Goal: Understand process/instructions

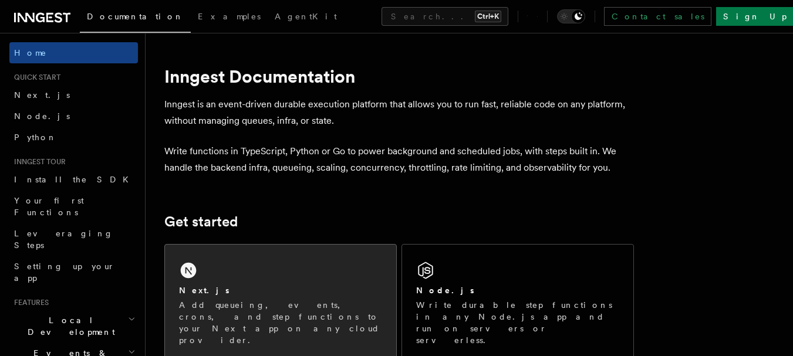
click at [252, 315] on p "Add queueing, events, crons, and step functions to your Next app on any cloud p…" at bounding box center [280, 322] width 203 height 47
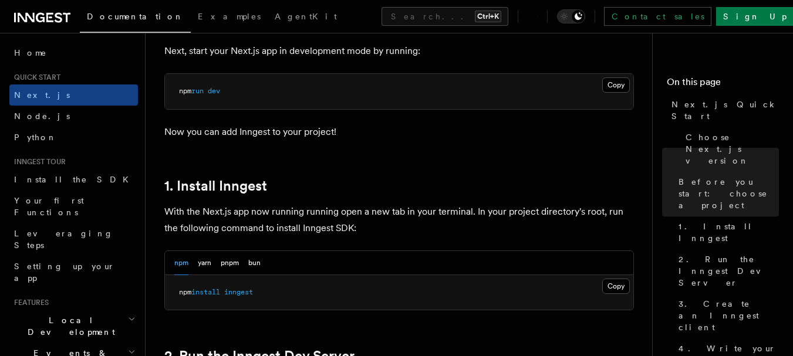
scroll to position [587, 0]
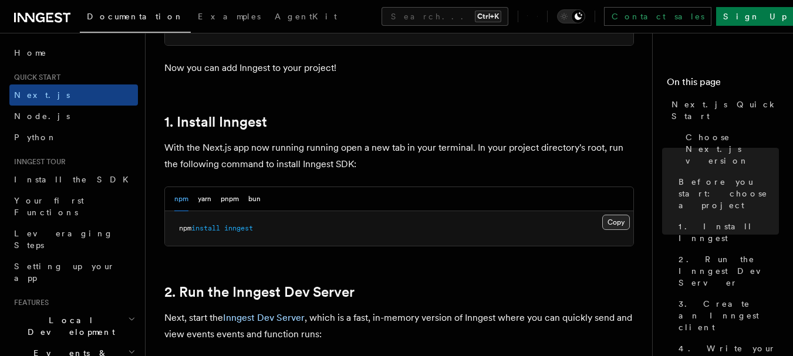
click at [623, 222] on button "Copy Copied" at bounding box center [616, 222] width 28 height 15
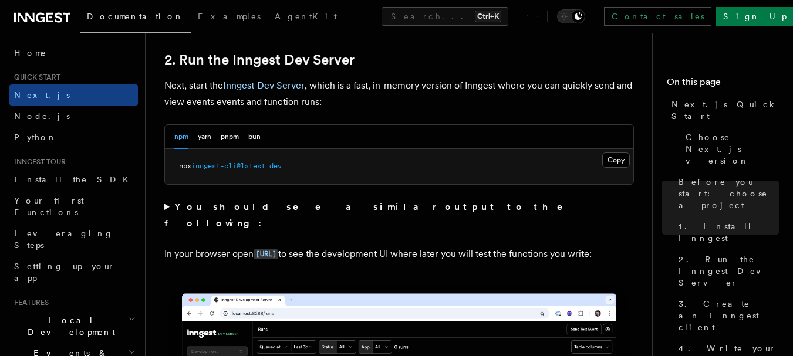
scroll to position [822, 0]
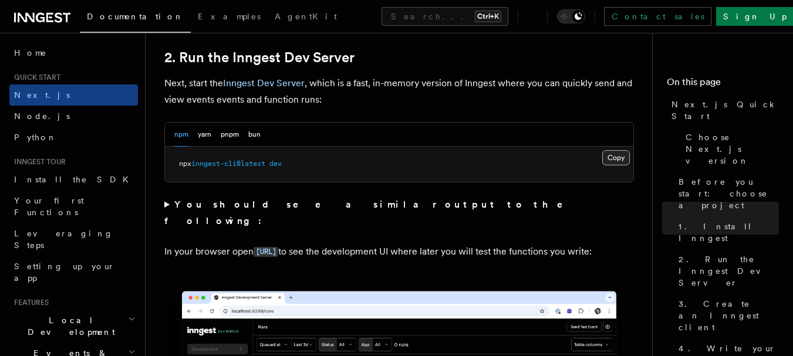
click at [613, 164] on button "Copy Copied" at bounding box center [616, 157] width 28 height 15
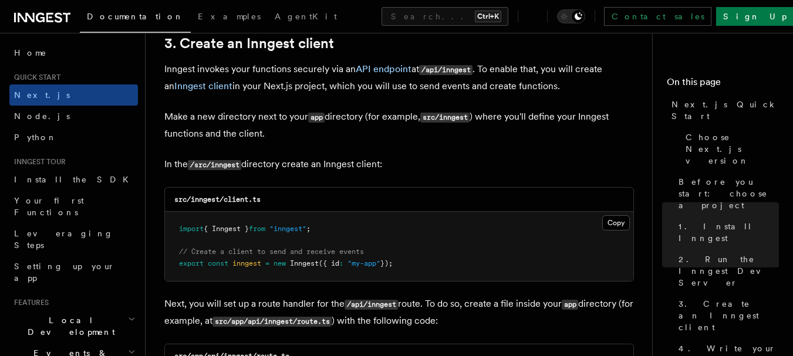
scroll to position [1467, 0]
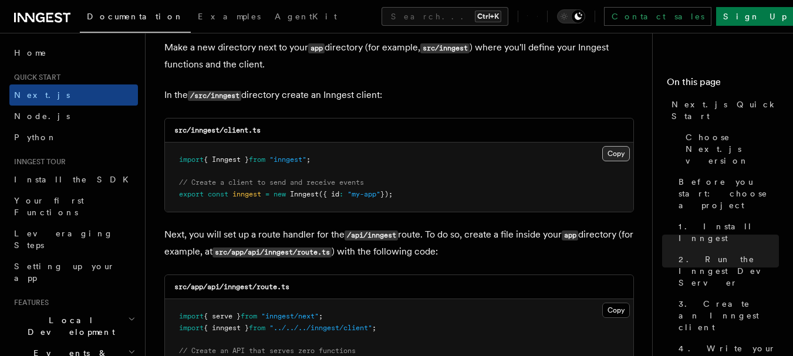
click at [615, 151] on button "Copy Copied" at bounding box center [616, 153] width 28 height 15
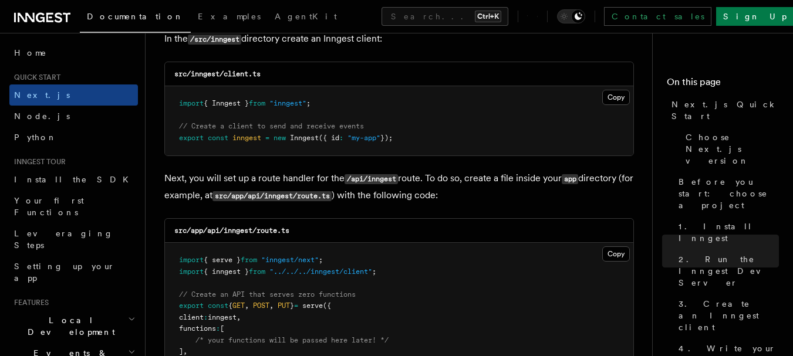
scroll to position [1585, 0]
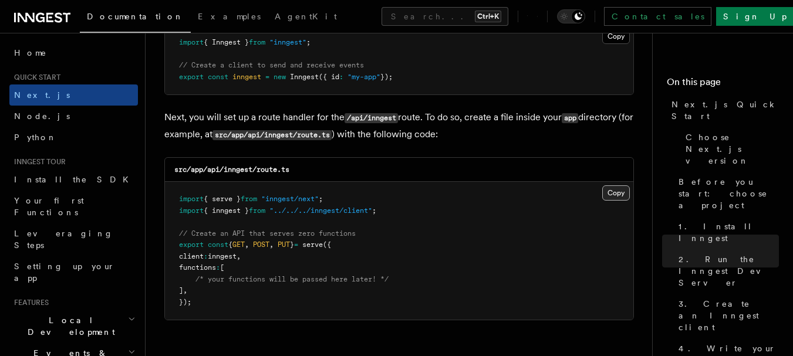
click at [615, 191] on button "Copy Copied" at bounding box center [616, 192] width 28 height 15
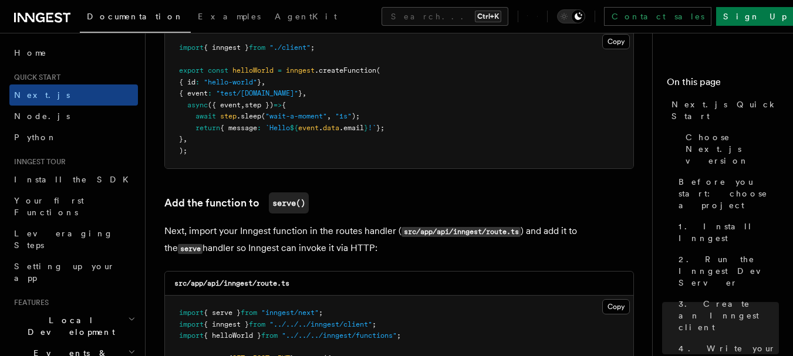
scroll to position [1937, 0]
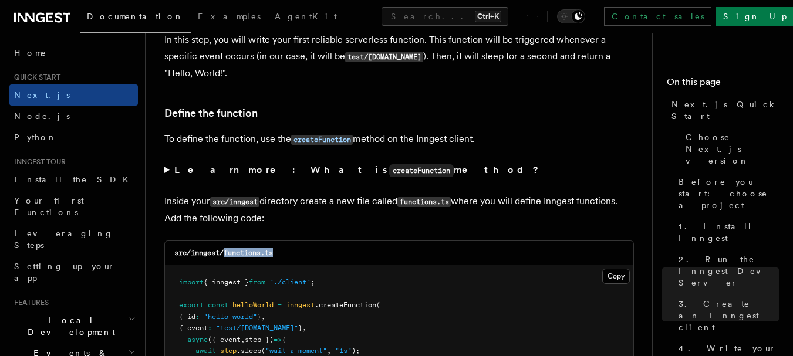
drag, startPoint x: 281, startPoint y: 251, endPoint x: 225, endPoint y: 257, distance: 55.5
click at [225, 257] on div "src/inngest/functions.ts" at bounding box center [399, 253] width 468 height 24
copy code "functions.ts"
click at [618, 271] on button "Copy Copied" at bounding box center [616, 276] width 28 height 15
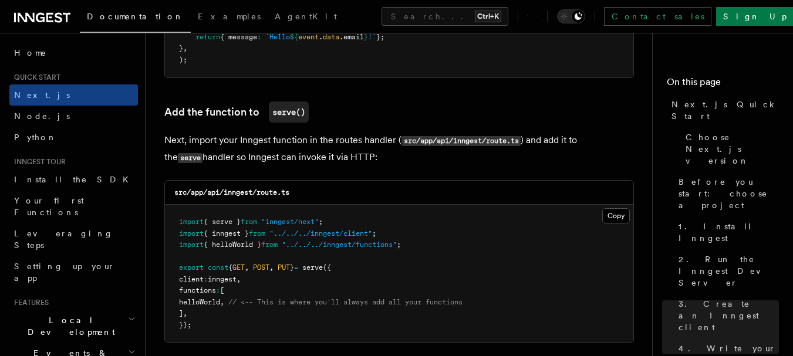
scroll to position [2289, 0]
